Goal: Transaction & Acquisition: Subscribe to service/newsletter

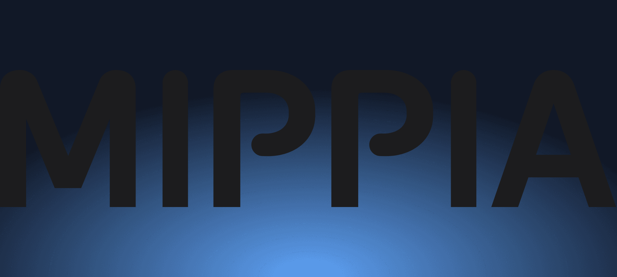
click at [31, 91] on link "지금 검사하기" at bounding box center [17, 88] width 28 height 6
click at [74, 10] on link "가격안내" at bounding box center [65, 11] width 18 height 6
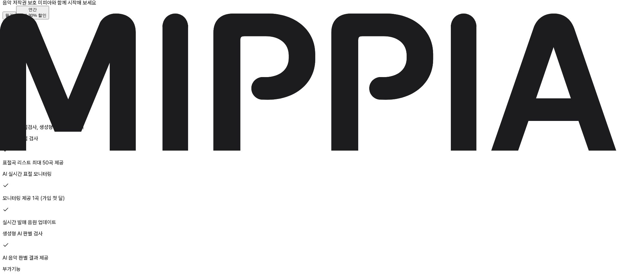
scroll to position [65, 0]
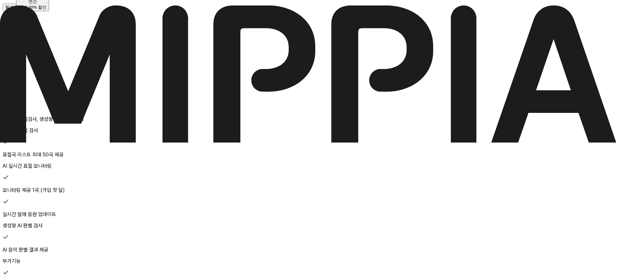
drag, startPoint x: 247, startPoint y: 70, endPoint x: 306, endPoint y: 90, distance: 61.7
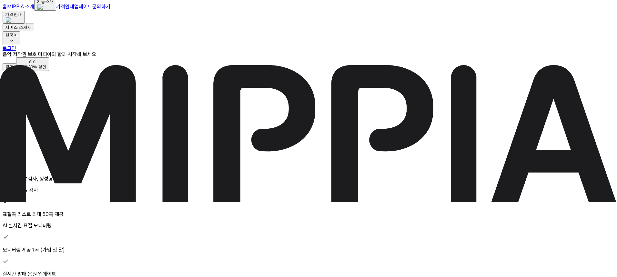
scroll to position [0, 0]
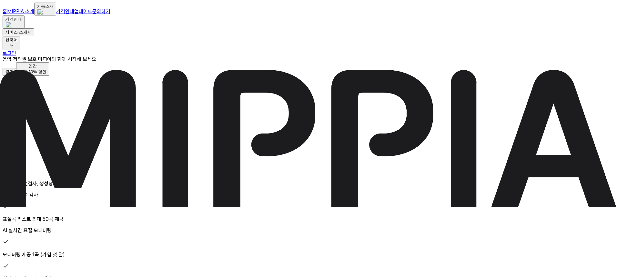
click at [16, 76] on button "월간" at bounding box center [10, 72] width 14 height 8
click at [46, 75] on div "최대 30% 할인" at bounding box center [33, 72] width 28 height 6
click at [16, 76] on button "월간" at bounding box center [10, 72] width 14 height 8
click at [46, 75] on div "최대 30% 할인" at bounding box center [33, 72] width 28 height 6
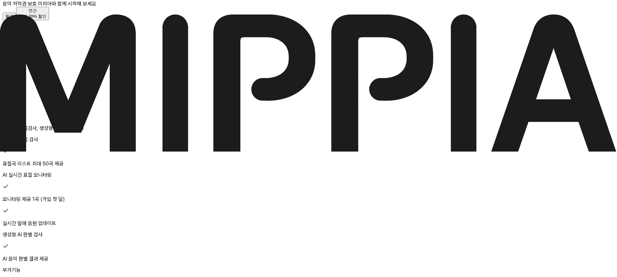
scroll to position [65, 0]
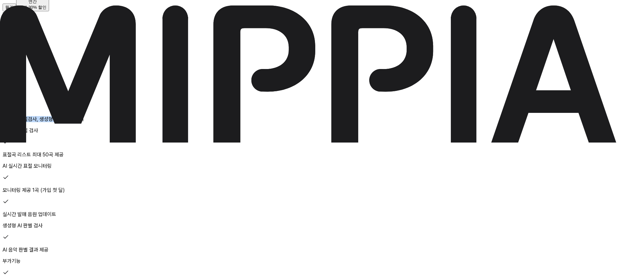
drag, startPoint x: 95, startPoint y: 159, endPoint x: 162, endPoint y: 170, distance: 68.3
click at [153, 122] on div "5곡 제공 AI 음악 표절검사, 생성형 AI 음악 판별기" at bounding box center [309, 100] width 612 height 43
click at [162, 122] on p "AI 음악 표절검사, 생성형 AI 음악 판별기" at bounding box center [309, 119] width 612 height 6
drag, startPoint x: 94, startPoint y: 158, endPoint x: 176, endPoint y: 163, distance: 81.7
click at [176, 122] on div "5곡 제공 AI 음악 표절검사, 생성형 AI 음악 판별기" at bounding box center [309, 100] width 612 height 43
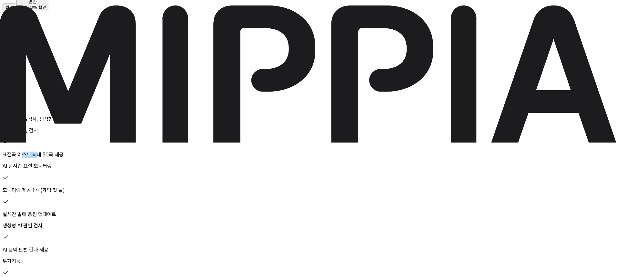
drag, startPoint x: 102, startPoint y: 192, endPoint x: 160, endPoint y: 194, distance: 58.4
click at [138, 158] on p "표절곡 리스트 최대 50곡 제공" at bounding box center [309, 155] width 612 height 6
click at [160, 158] on div "표절곡 리스트 최대 50곡 제공" at bounding box center [309, 148] width 612 height 19
drag, startPoint x: 103, startPoint y: 72, endPoint x: 138, endPoint y: 79, distance: 35.9
click at [136, 49] on div "$FREE /월" at bounding box center [309, 36] width 612 height 25
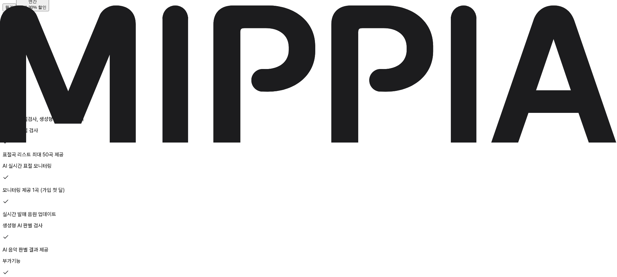
click at [138, 49] on div "$FREE /월" at bounding box center [309, 36] width 612 height 25
drag, startPoint x: 108, startPoint y: 155, endPoint x: 167, endPoint y: 161, distance: 59.1
click at [152, 98] on div "5곡 제공" at bounding box center [309, 88] width 612 height 19
click at [167, 122] on div "5곡 제공 AI 음악 표절검사, 생성형 AI 음악 판별기" at bounding box center [309, 100] width 612 height 43
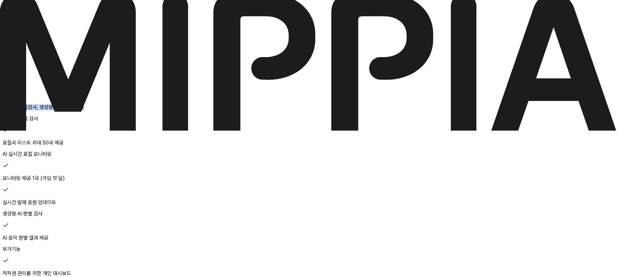
scroll to position [129, 0]
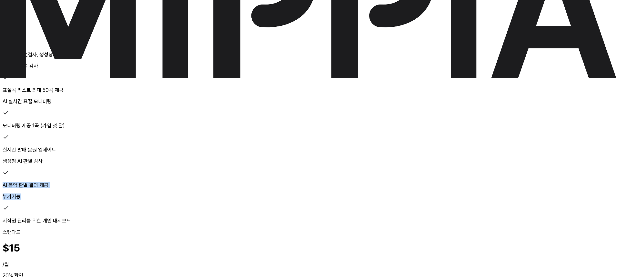
drag, startPoint x: 131, startPoint y: 193, endPoint x: 148, endPoint y: 216, distance: 28.1
click at [146, 214] on div "검사 제공 5곡 제공 AI 음악 표절검사, 생성형 AI 음악 판별기 AI 음악 표절 검사 표절곡 리스트 최대 50곡 제공 AI 실시간 표절 모…" at bounding box center [309, 113] width 612 height 221
click at [149, 200] on p "부가기능" at bounding box center [309, 197] width 612 height 6
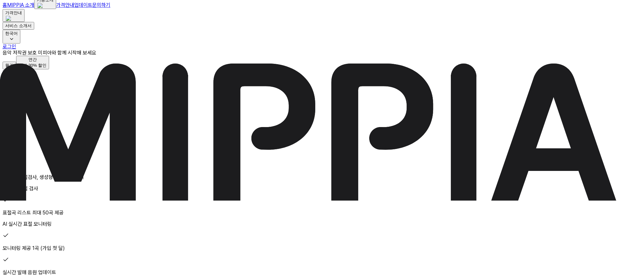
scroll to position [0, 0]
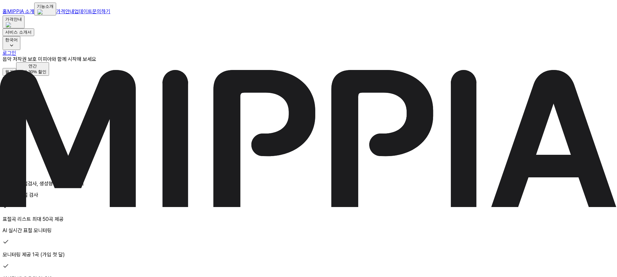
drag, startPoint x: 114, startPoint y: 127, endPoint x: 156, endPoint y: 139, distance: 43.2
click at [151, 114] on div "$FREE /월" at bounding box center [309, 101] width 612 height 25
click at [156, 114] on div "$FREE /월" at bounding box center [309, 101] width 612 height 25
click at [16, 76] on button "월간" at bounding box center [10, 72] width 14 height 8
click at [46, 75] on div "최대 30% 할인" at bounding box center [33, 72] width 28 height 6
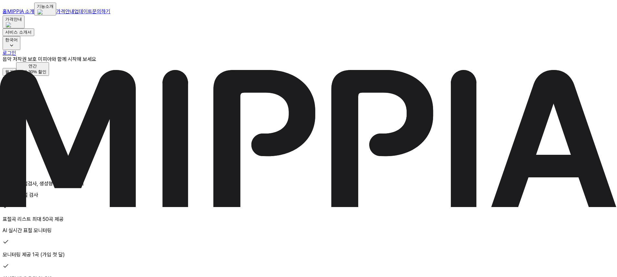
click at [16, 76] on button "월간" at bounding box center [10, 72] width 14 height 8
click at [46, 75] on div "최대 30% 할인" at bounding box center [33, 72] width 28 height 6
click at [16, 76] on button "월간" at bounding box center [10, 72] width 14 height 8
click at [46, 75] on div "최대 30% 할인" at bounding box center [33, 72] width 28 height 6
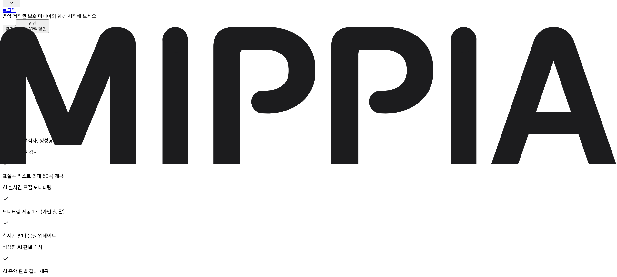
scroll to position [32, 0]
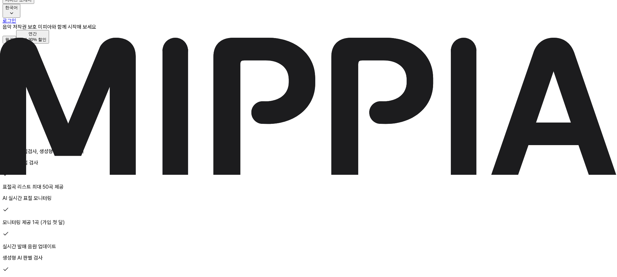
drag, startPoint x: 92, startPoint y: 189, endPoint x: 143, endPoint y: 190, distance: 51.3
click at [125, 130] on div "5곡 제공" at bounding box center [309, 120] width 612 height 19
click at [143, 130] on div "5곡 제공" at bounding box center [309, 120] width 612 height 19
click at [25, 95] on button "선택하기" at bounding box center [14, 91] width 22 height 8
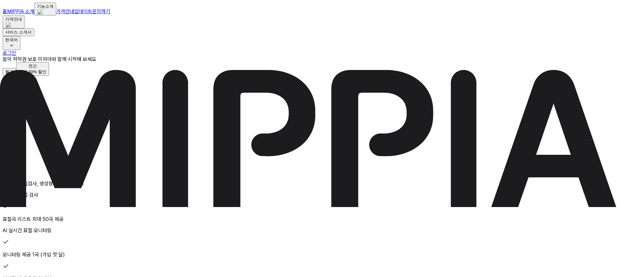
click at [108, 110] on div "평가판 $FREE /월 선택하기 검사 제공 5곡 제공 AI 음악 표절검사, 생성형 AI 음악 판별기 AI 음악 표절 검사 표절곡 리스트 최대 …" at bounding box center [309, 214] width 612 height 277
drag, startPoint x: 78, startPoint y: 124, endPoint x: 168, endPoint y: 153, distance: 94.8
click at [162, 114] on div "$FREE /월" at bounding box center [309, 101] width 612 height 25
click at [168, 114] on div "$FREE /월" at bounding box center [309, 101] width 612 height 25
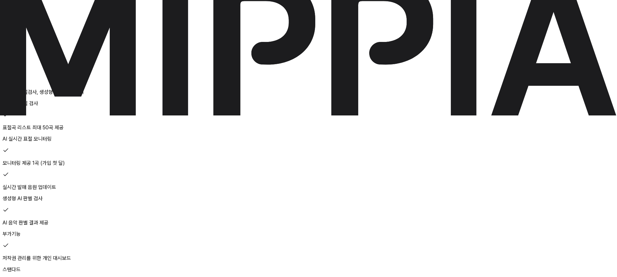
scroll to position [97, 0]
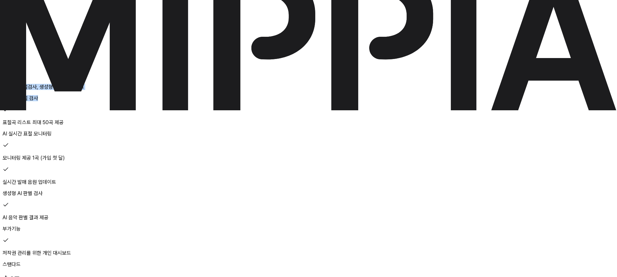
drag, startPoint x: 95, startPoint y: 106, endPoint x: 172, endPoint y: 146, distance: 86.1
click at [160, 143] on div "평가판 $FREE /월 선택하기 검사 제공 5곡 제공 AI 음악 표절검사, 생성형 AI 음악 판별기 AI 음악 표절 검사 표절곡 리스트 최대 …" at bounding box center [309, 117] width 612 height 277
click at [172, 146] on div "검사 제공 5곡 제공 AI 음악 표절검사, 생성형 AI 음악 판별기 AI 음악 표절 검사 표절곡 리스트 최대 50곡 제공 AI 실시간 표절 모…" at bounding box center [309, 145] width 612 height 221
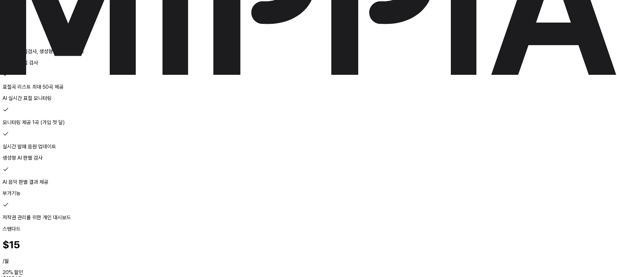
scroll to position [0, 0]
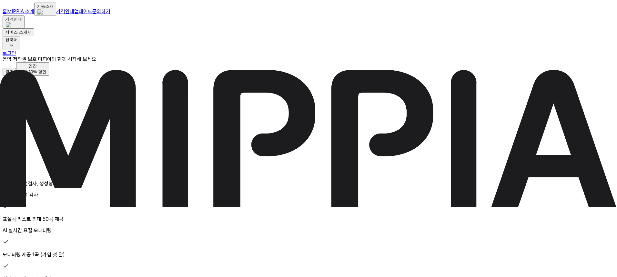
click at [110, 9] on link "문의하기" at bounding box center [101, 11] width 18 height 6
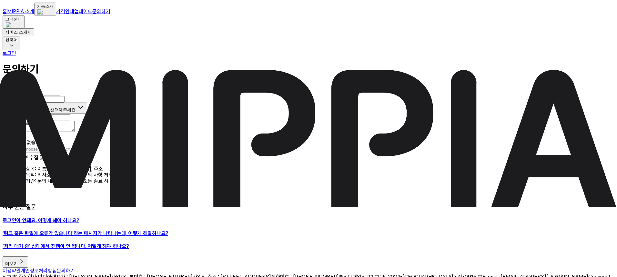
click at [92, 9] on link "업데이트" at bounding box center [83, 11] width 18 height 6
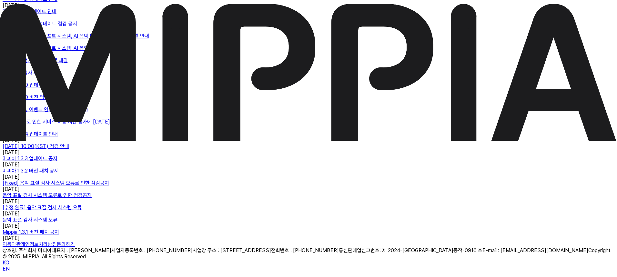
scroll to position [290, 0]
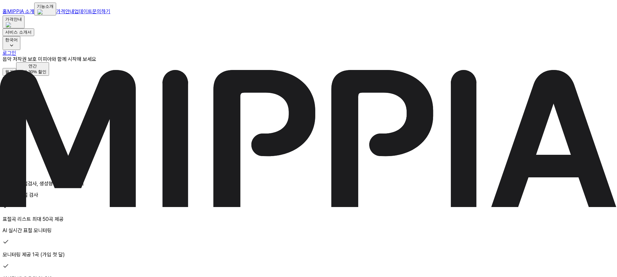
click at [54, 9] on div "기능소개" at bounding box center [45, 7] width 17 height 6
click at [90, 24] on link "표절 검사" at bounding box center [76, 20] width 27 height 6
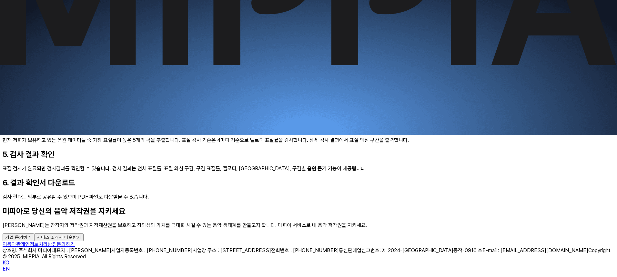
scroll to position [355, 0]
drag, startPoint x: 168, startPoint y: 148, endPoint x: 264, endPoint y: 160, distance: 96.2
click at [263, 115] on div "검사를 하려는 음악에 따라 보컬, 악기, 보컬+악기 옵션을 선택해 주세요." at bounding box center [309, 112] width 612 height 6
click at [243, 115] on div "3. 표절 검사 신청을 위한 옵션 선택 검사를 하려는 음악에 따라 보컬, 악기, 보컬+악기 옵션을 선택해 주세요." at bounding box center [309, 104] width 612 height 22
drag, startPoint x: 203, startPoint y: 147, endPoint x: 246, endPoint y: 163, distance: 45.0
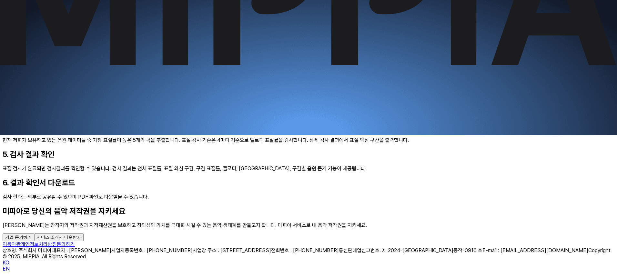
click at [245, 115] on div "검사를 하려는 음악에 따라 보컬, 악기, 보컬+악기 옵션을 선택해 주세요." at bounding box center [309, 112] width 612 height 6
click at [247, 115] on div "3. 표절 검사 신청을 위한 옵션 선택 검사를 하려는 음악에 따라 보컬, 악기, 보컬+악기 옵션을 선택해 주세요." at bounding box center [309, 104] width 612 height 22
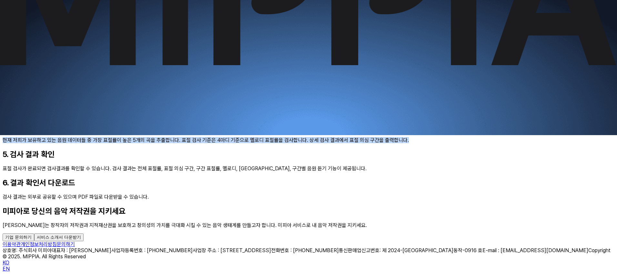
drag, startPoint x: 170, startPoint y: 168, endPoint x: 249, endPoint y: 208, distance: 88.4
click at [249, 143] on div "4. 표절 검사 및 표절 모니터링 현재 저희가 보유하고 있는 음원 데이터들 중 가장 표절률이 높은 5개의 곡을 추출합니다. 표절 검사 기준은 …" at bounding box center [309, 132] width 612 height 22
click at [251, 143] on div "4. 표절 검사 및 표절 모니터링 현재 저희가 보유하고 있는 음원 데이터들 중 가장 표절률이 높은 5개의 곡을 추출합니다. 표절 검사 기준은 …" at bounding box center [309, 132] width 612 height 22
drag, startPoint x: 221, startPoint y: 180, endPoint x: 256, endPoint y: 207, distance: 43.9
click at [254, 143] on div "현재 저희가 보유하고 있는 음원 데이터들 중 가장 표절률이 높은 5개의 곡을 추출합니다. 표절 검사 기준은 4마디 기준으로 멜로디 표절률을 검…" at bounding box center [309, 140] width 612 height 6
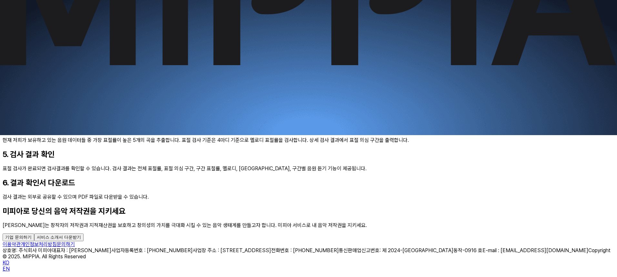
click at [248, 143] on div "현재 저희가 보유하고 있는 음원 데이터들 중 가장 표절률이 높은 5개의 곡을 추출합니다. 표절 검사 기준은 4마디 기준으로 멜로디 표절률을 검…" at bounding box center [309, 140] width 612 height 6
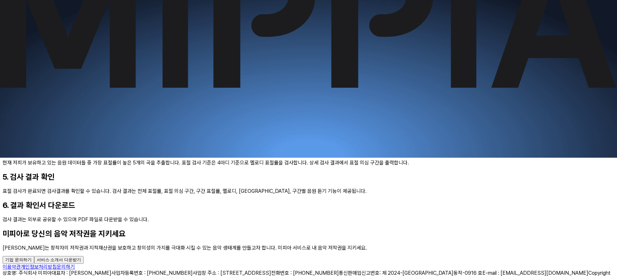
scroll to position [0, 0]
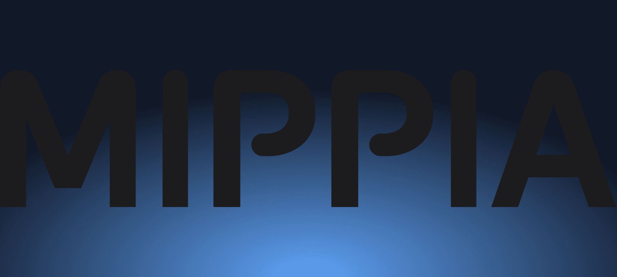
click at [34, 8] on link "MIPPIA 소개" at bounding box center [20, 11] width 27 height 6
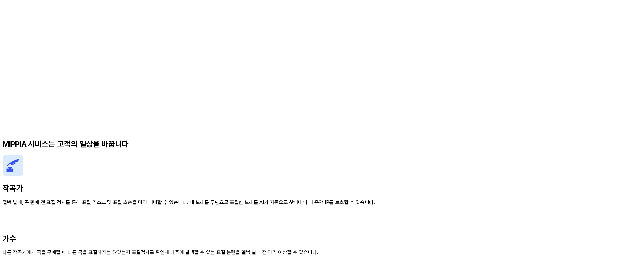
scroll to position [742, 0]
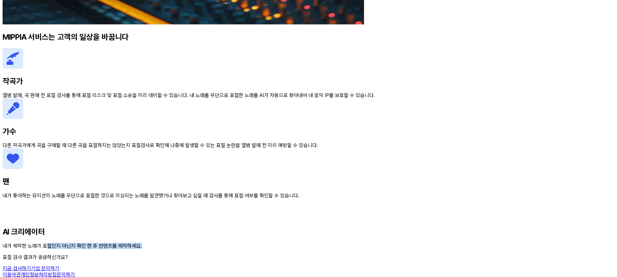
drag, startPoint x: 375, startPoint y: 151, endPoint x: 427, endPoint y: 163, distance: 54.4
click at [427, 243] on div "내가 제작한 노래가 표절인지 아닌지 확인 한 후 컨텐츠를 제작하세요." at bounding box center [309, 246] width 612 height 6
drag, startPoint x: 369, startPoint y: 151, endPoint x: 389, endPoint y: 166, distance: 25.4
click at [389, 243] on div "내가 제작한 노래가 표절인지 아닌지 확인 한 후 컨텐츠를 제작하세요." at bounding box center [309, 246] width 612 height 6
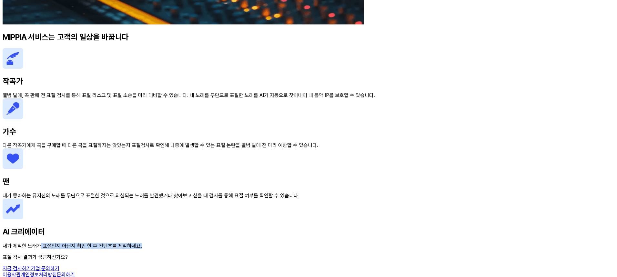
click at [390, 199] on div "AI 크리에이터 내가 제작한 노래가 표절인지 아닌지 확인 한 후 컨텐츠를 제작하세요." at bounding box center [309, 224] width 612 height 50
click at [23, 199] on img at bounding box center [13, 209] width 21 height 21
drag, startPoint x: 402, startPoint y: 129, endPoint x: 446, endPoint y: 174, distance: 62.5
click at [446, 199] on div "AI 크리에이터 내가 제작한 노래가 표절인지 아닌지 확인 한 후 컨텐츠를 제작하세요." at bounding box center [309, 224] width 612 height 50
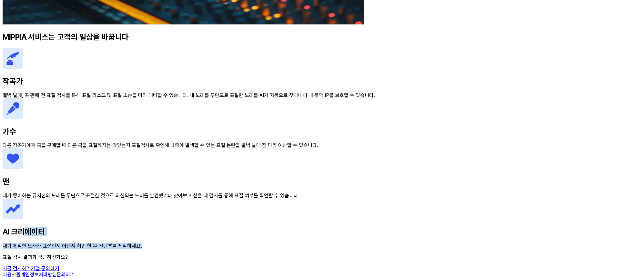
drag, startPoint x: 352, startPoint y: 105, endPoint x: 384, endPoint y: 181, distance: 82.1
click at [384, 199] on div "AI 크리에이터 내가 제작한 노래가 표절인지 아닌지 확인 한 후 컨텐츠를 제작하세요." at bounding box center [309, 224] width 612 height 50
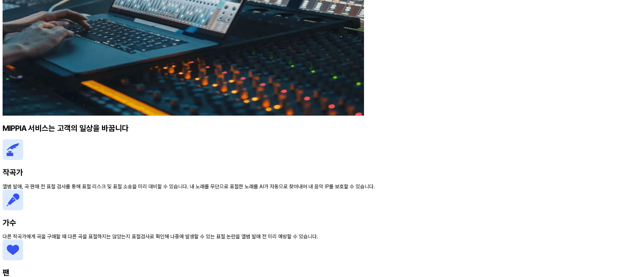
scroll to position [645, 0]
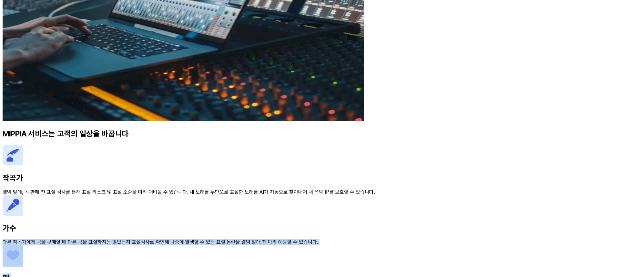
drag, startPoint x: 350, startPoint y: 101, endPoint x: 443, endPoint y: 189, distance: 127.8
click at [442, 189] on div "작곡가 앨범 발매, 곡 판매 전 표절 검사를 통해 표절 리스크 및 표절 소송을 미리 대비할 수 있습니다. 내 노래를 무단으로 표절한 노래를 A…" at bounding box center [309, 245] width 612 height 201
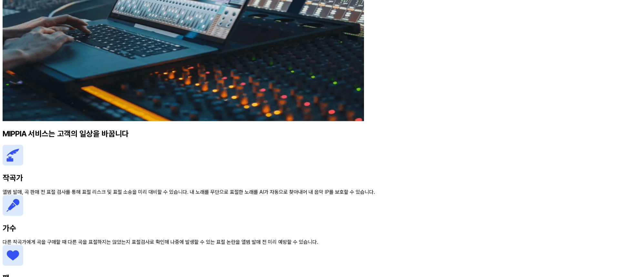
drag, startPoint x: 319, startPoint y: 197, endPoint x: 444, endPoint y: 267, distance: 143.1
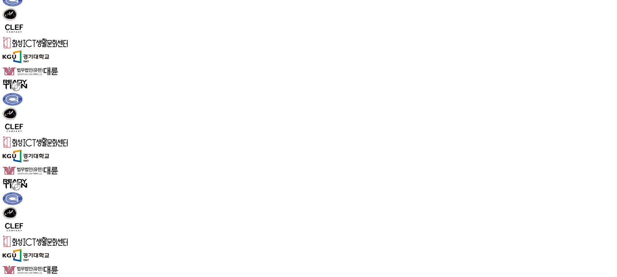
scroll to position [355, 0]
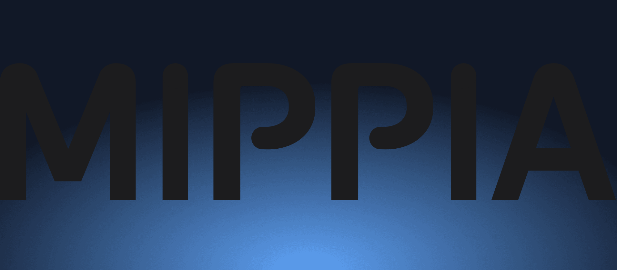
scroll to position [0, 0]
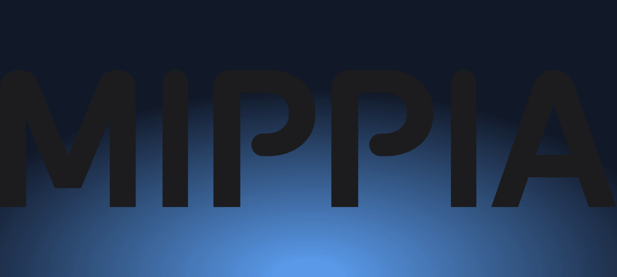
click at [92, 9] on link "업데이트" at bounding box center [83, 11] width 18 height 6
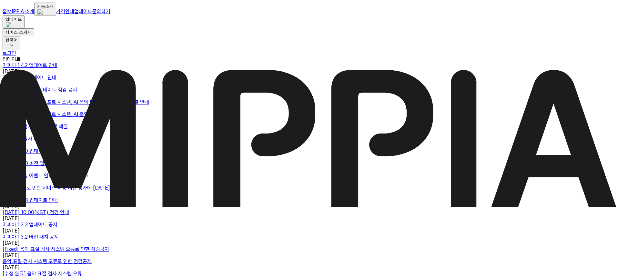
click at [74, 8] on link "가격안내" at bounding box center [65, 11] width 18 height 6
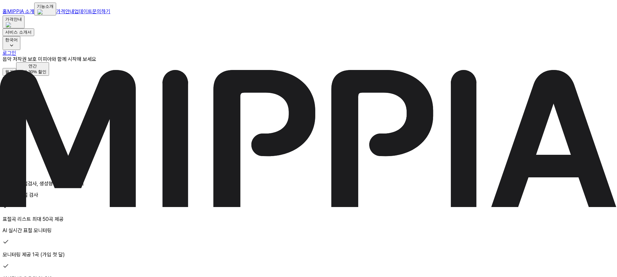
click at [110, 8] on link "문의하기" at bounding box center [101, 11] width 18 height 6
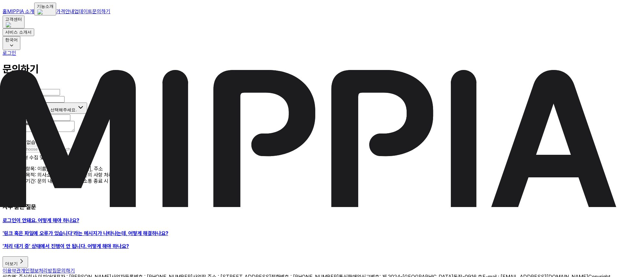
click at [34, 12] on link "MIPPIA 소개" at bounding box center [20, 11] width 27 height 6
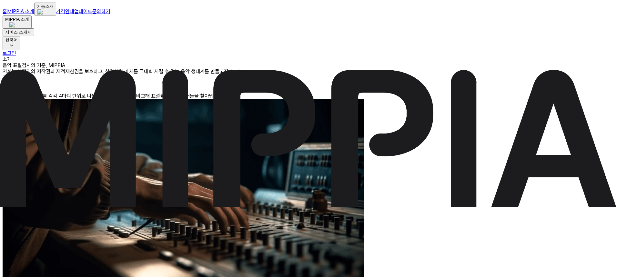
click at [7, 10] on link "홈" at bounding box center [5, 11] width 5 height 6
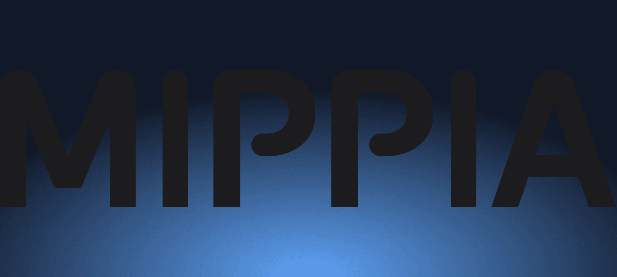
click at [20, 9] on img at bounding box center [308, 138] width 617 height 277
